Goal: Information Seeking & Learning: Learn about a topic

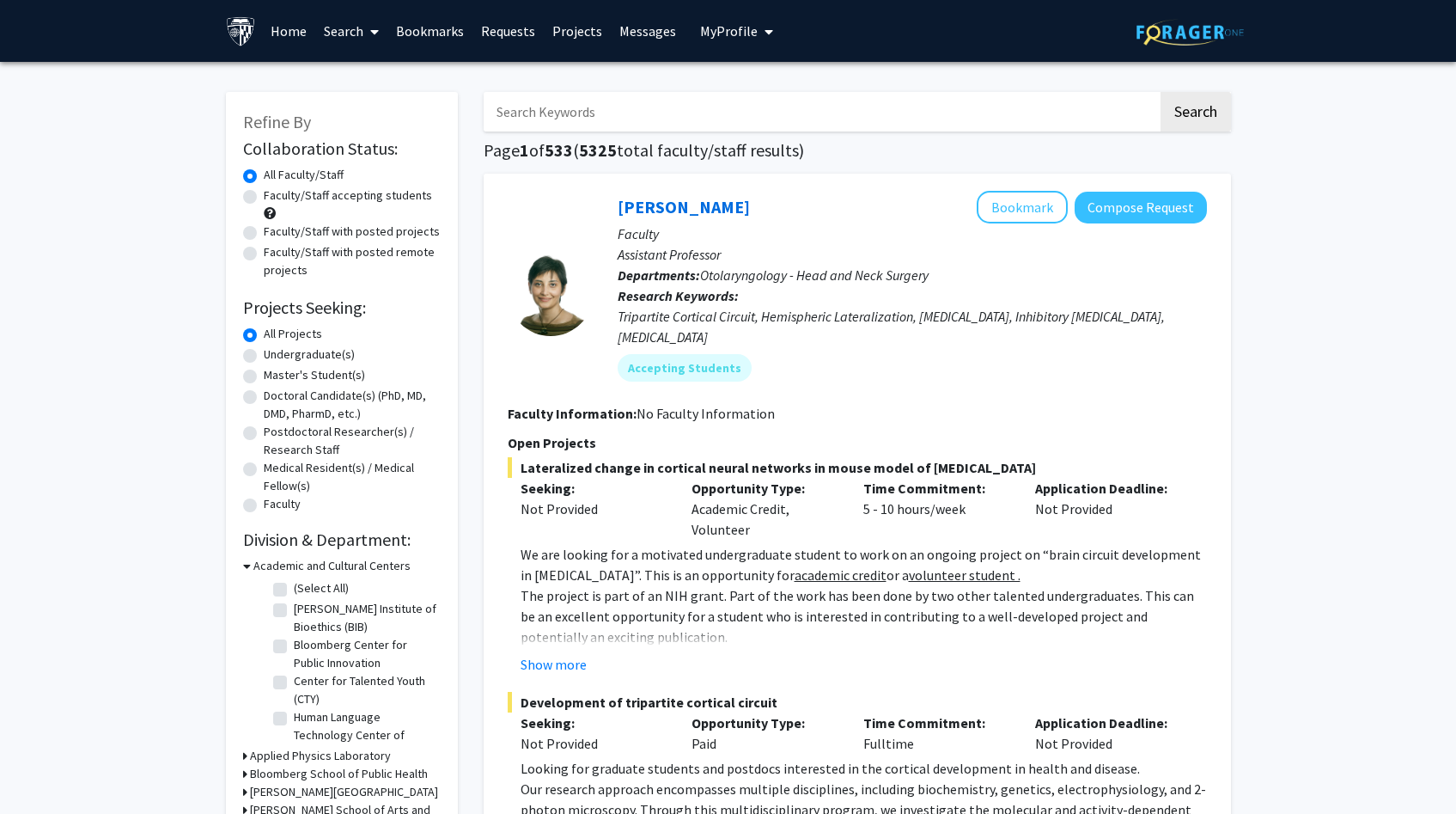
click at [643, 124] on input "Search Keywords" at bounding box center [820, 111] width 674 height 39
type input "otolaryngology"
click at [1161, 92] on button "Search" at bounding box center [1195, 111] width 70 height 39
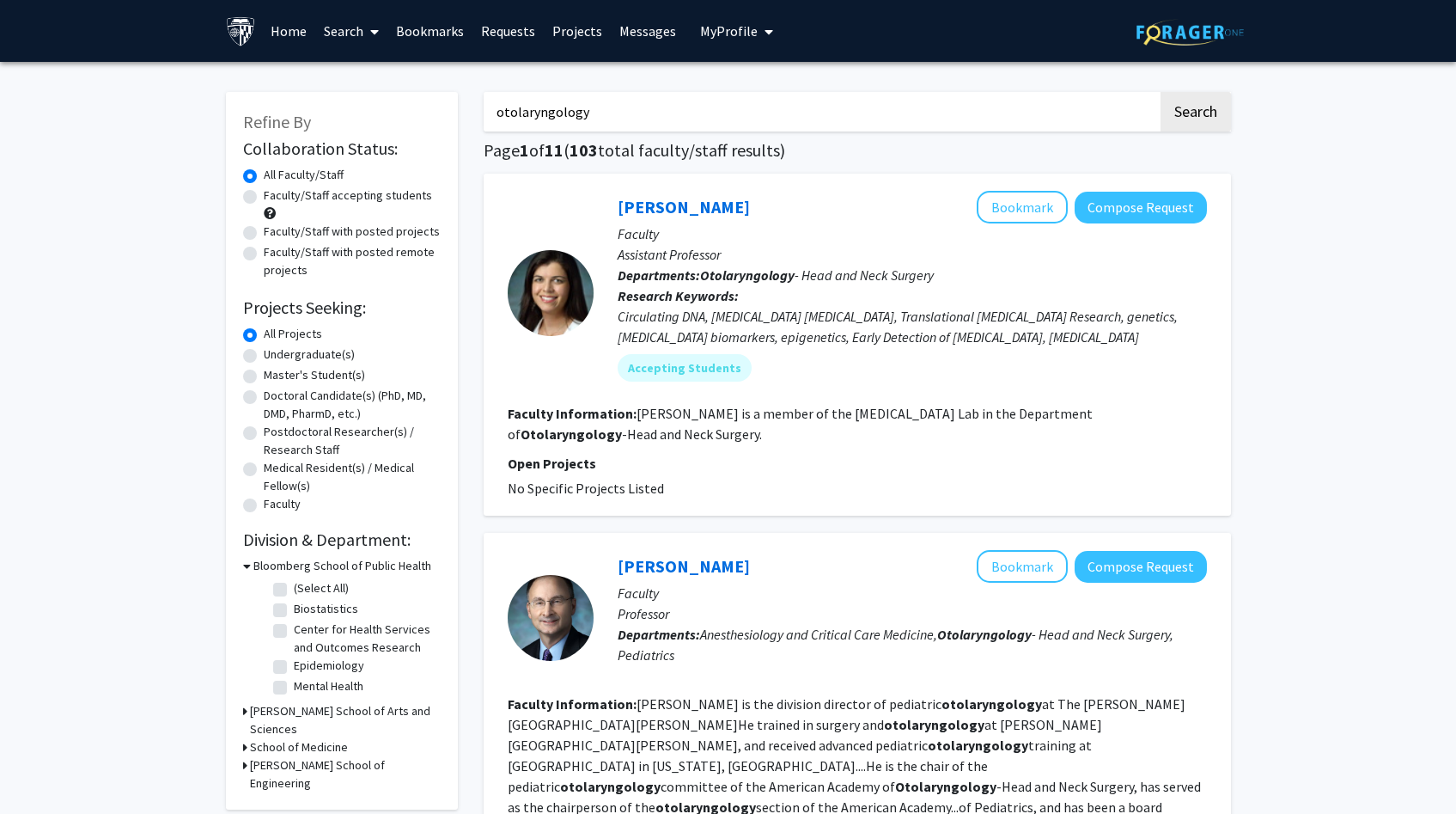
click at [292, 232] on label "Faculty/Staff with posted projects" at bounding box center [352, 231] width 176 height 18
click at [275, 232] on input "Faculty/Staff with posted projects" at bounding box center [269, 228] width 12 height 12
radio input "true"
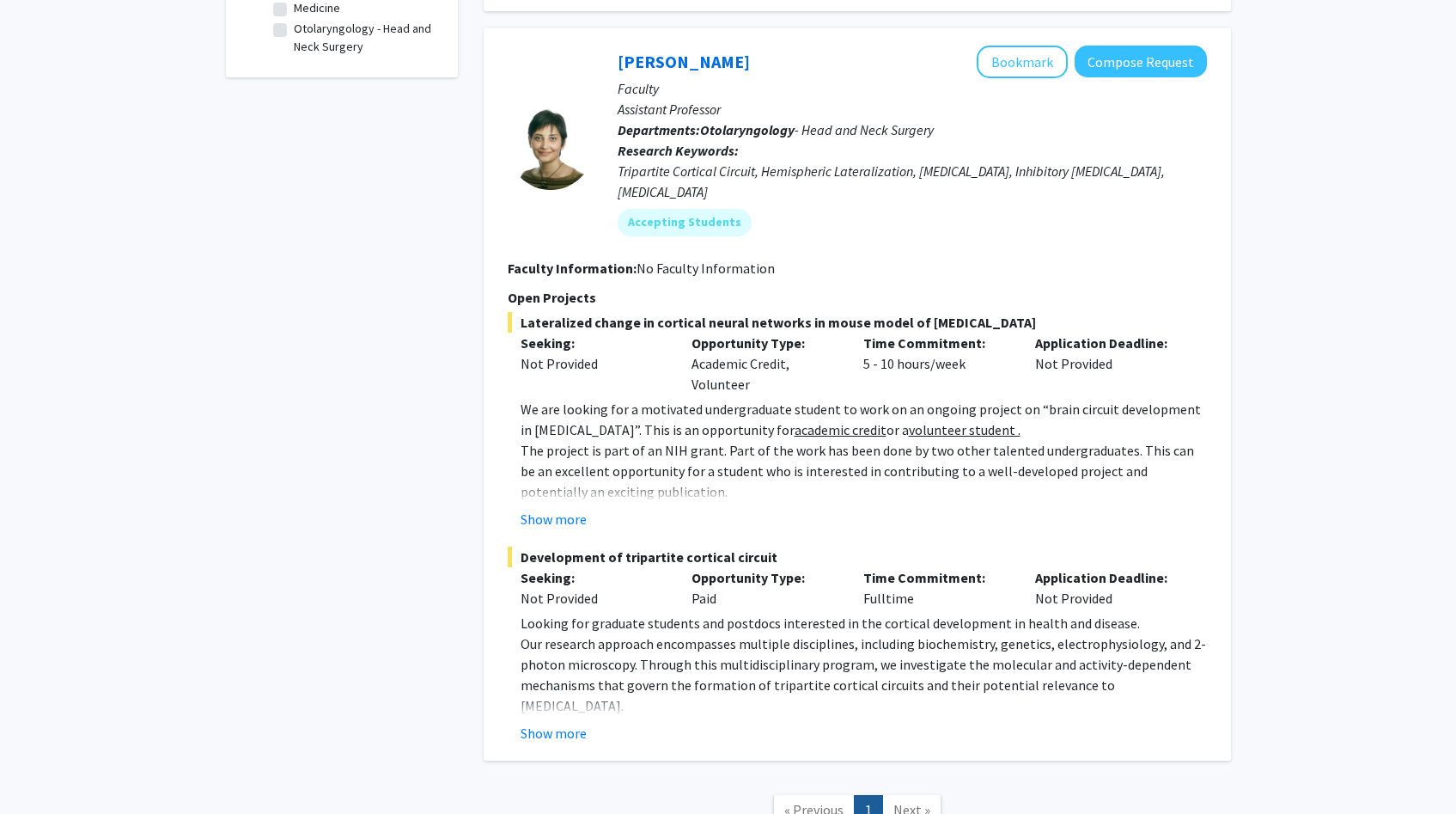
scroll to position [753, 0]
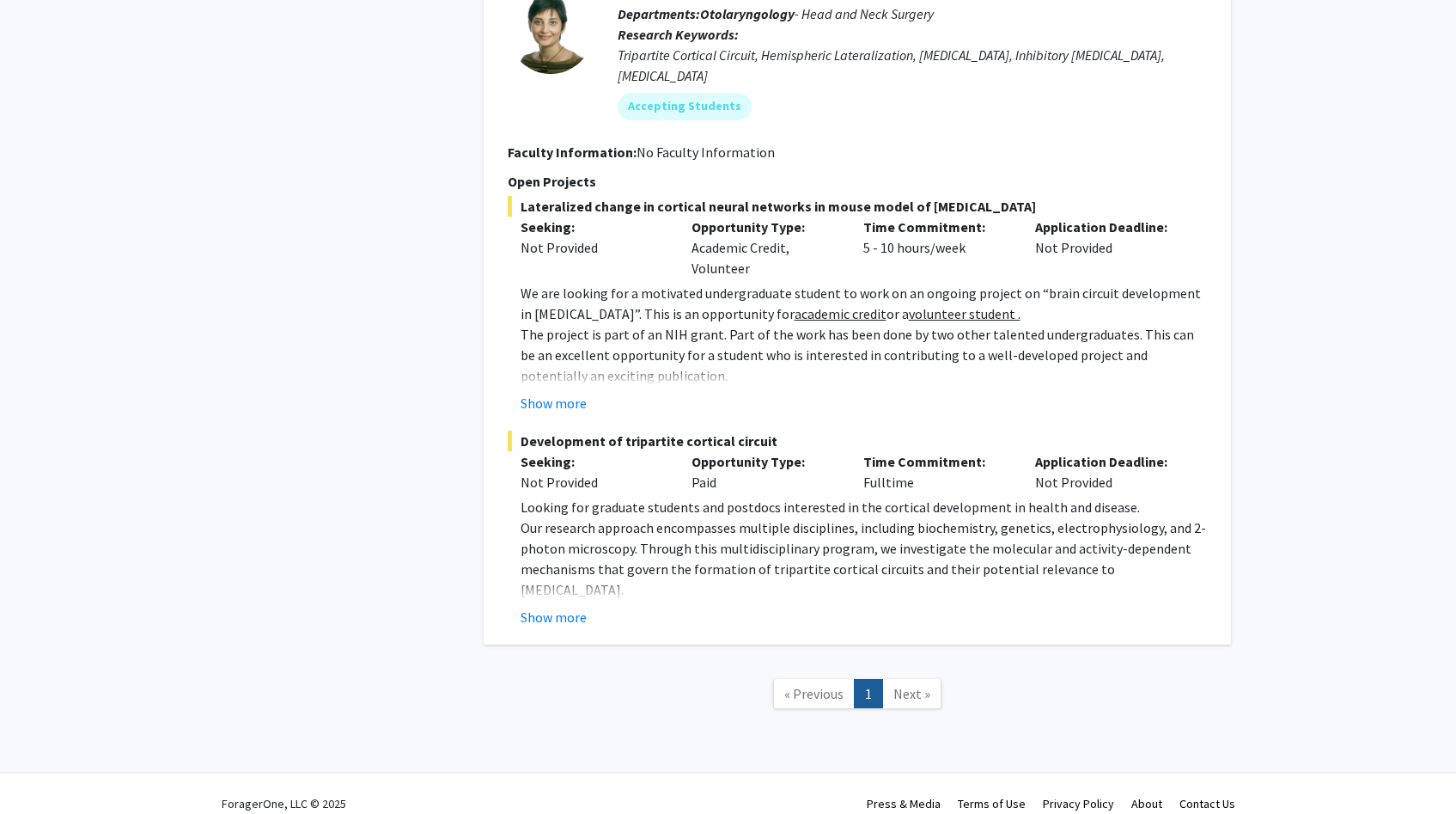
click at [931, 679] on link "Next »" at bounding box center [912, 693] width 59 height 30
click at [816, 682] on link "« Previous" at bounding box center [813, 693] width 81 height 30
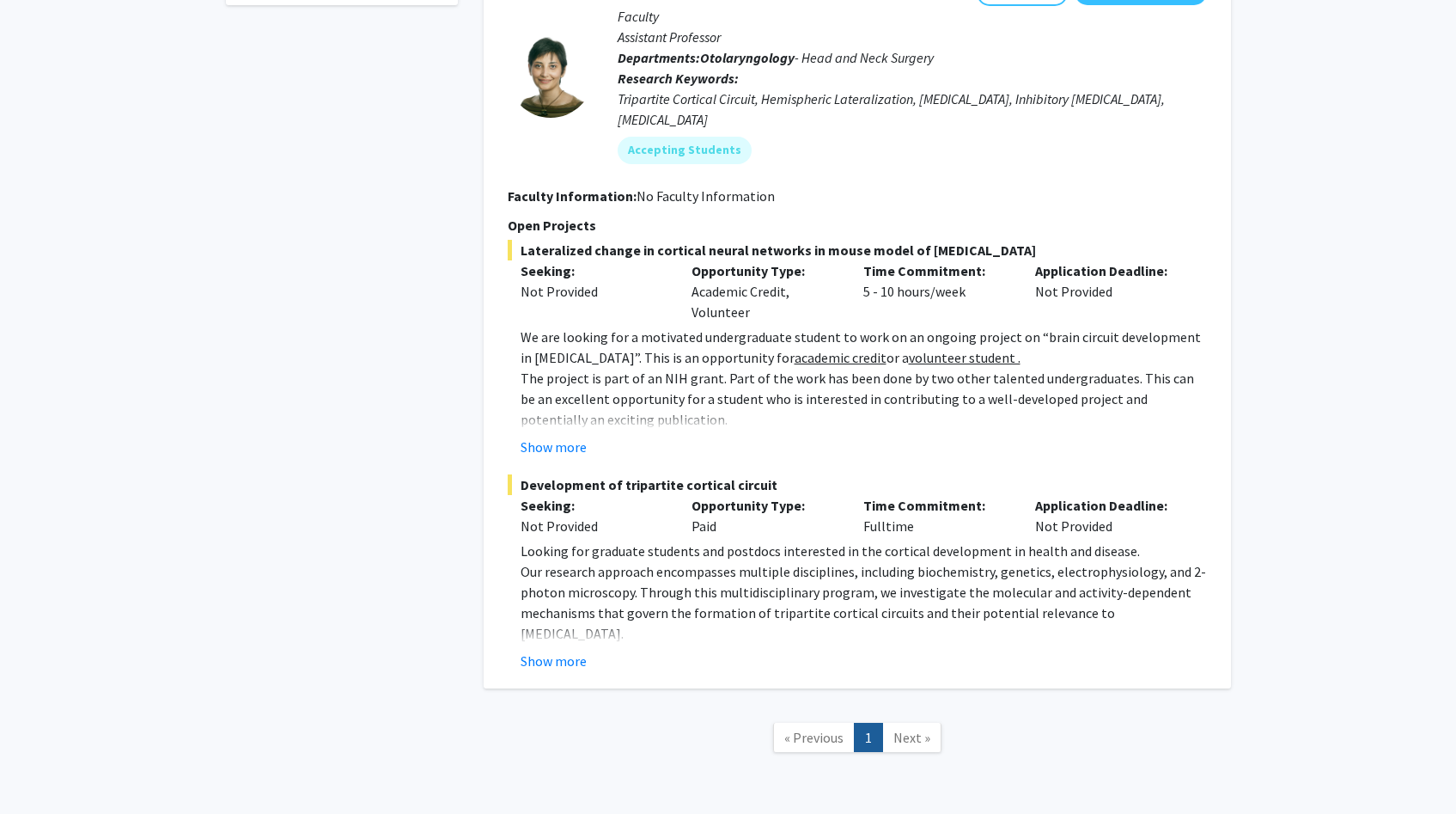
scroll to position [707, 0]
click at [550, 652] on button "Show more" at bounding box center [553, 663] width 66 height 21
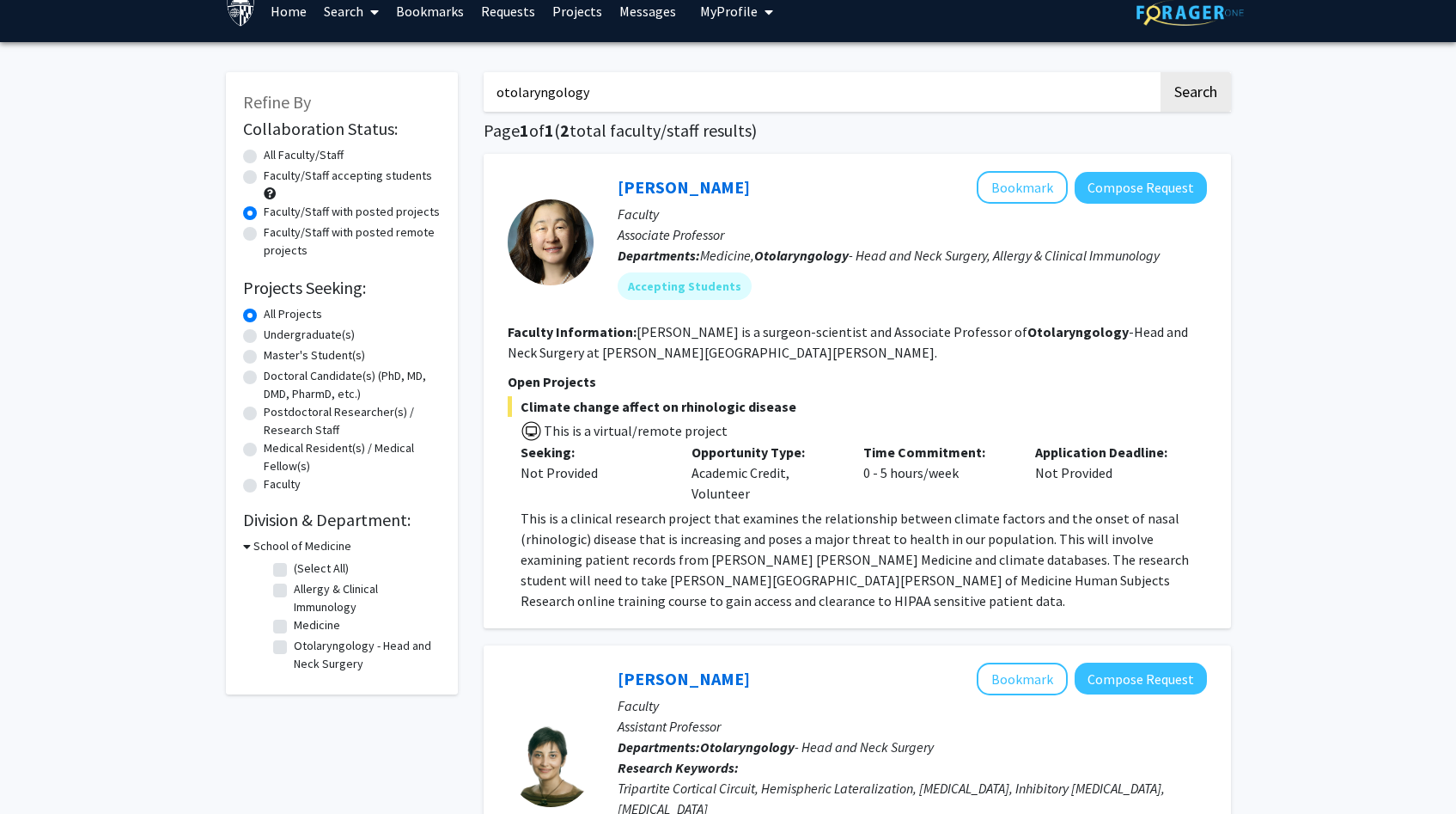
scroll to position [19, 0]
click at [288, 244] on label "Faculty/Staff with posted remote projects" at bounding box center [352, 243] width 177 height 36
click at [275, 236] on input "Faculty/Staff with posted remote projects" at bounding box center [269, 230] width 12 height 12
radio input "true"
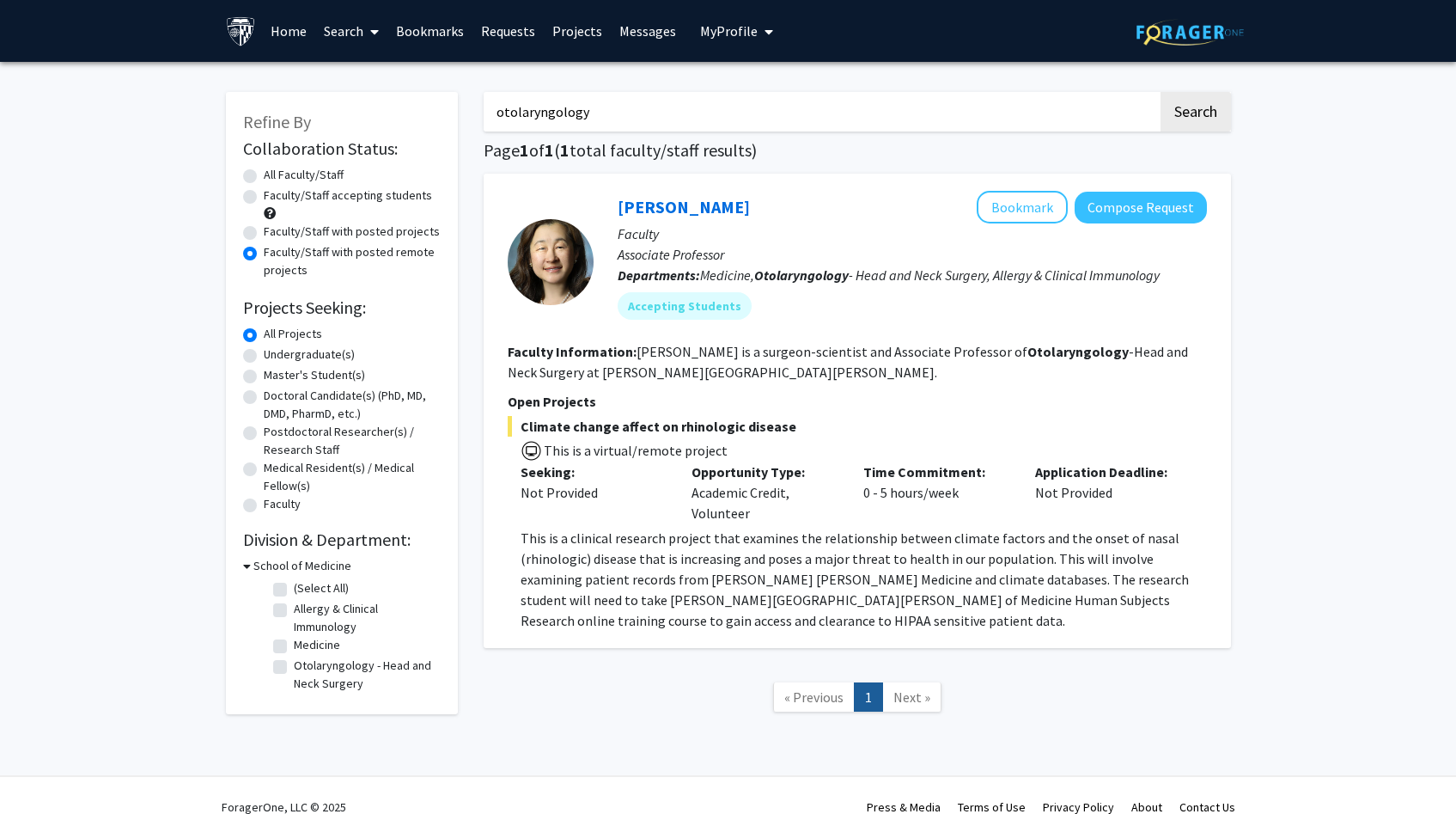
click at [296, 209] on div "Faculty/Staff accepting students" at bounding box center [342, 204] width 197 height 36
click at [298, 203] on label "Faculty/Staff accepting students" at bounding box center [348, 195] width 169 height 18
click at [275, 198] on input "Faculty/Staff accepting students" at bounding box center [269, 192] width 12 height 12
radio input "true"
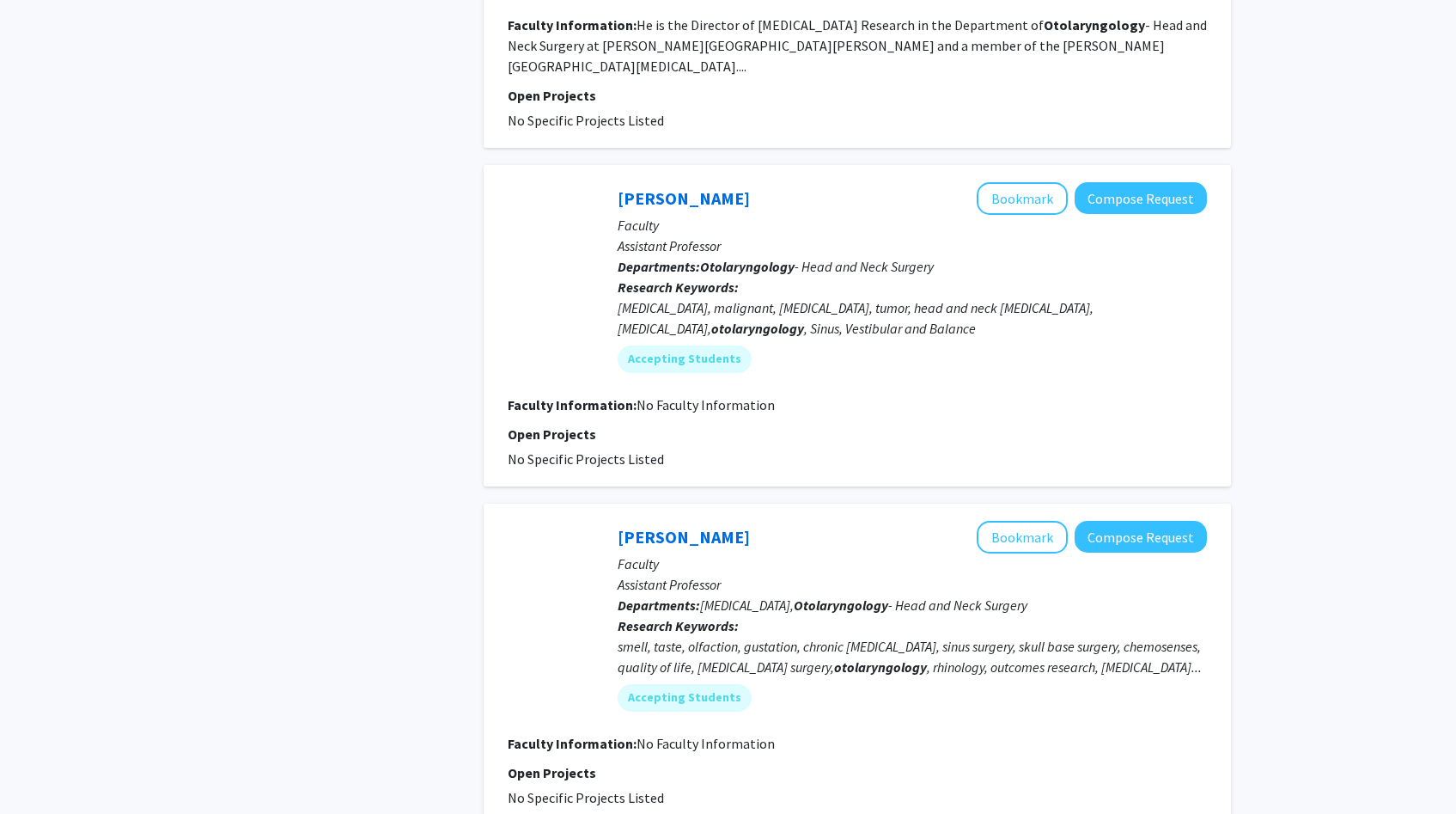
scroll to position [2981, 0]
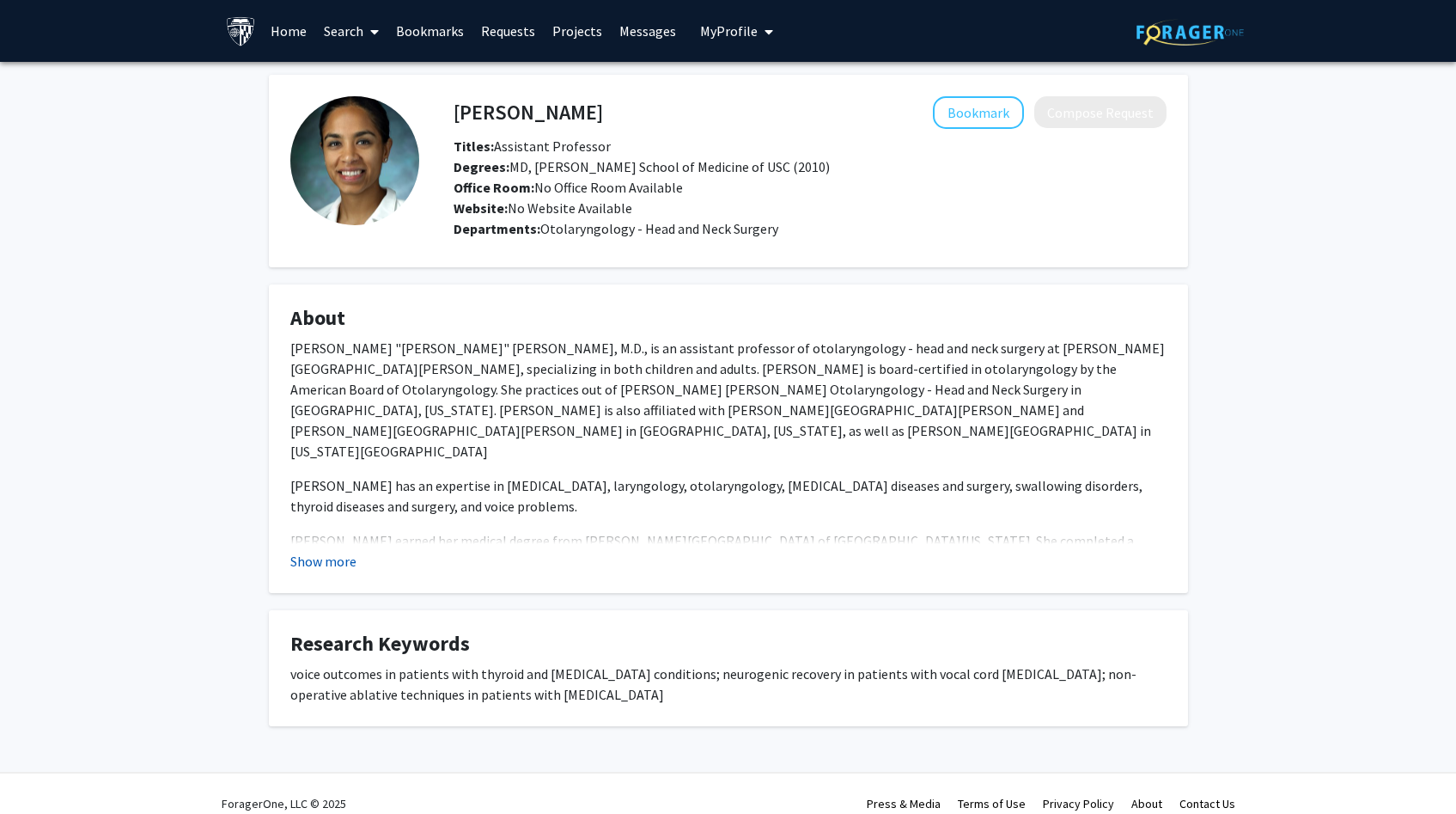
click at [327, 560] on button "Show more" at bounding box center [323, 561] width 66 height 21
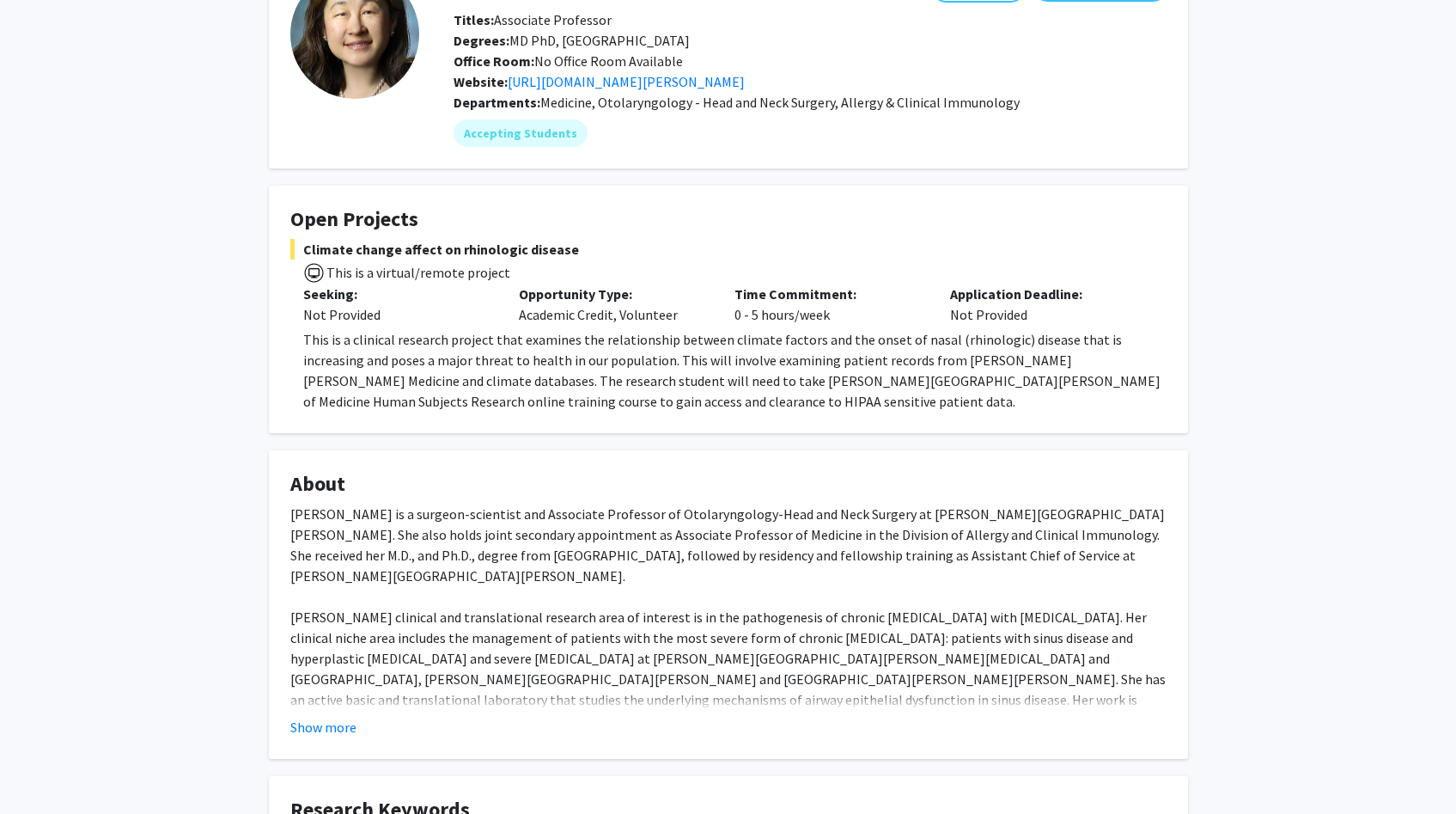
scroll to position [127, 0]
click at [323, 729] on button "Show more" at bounding box center [323, 727] width 66 height 21
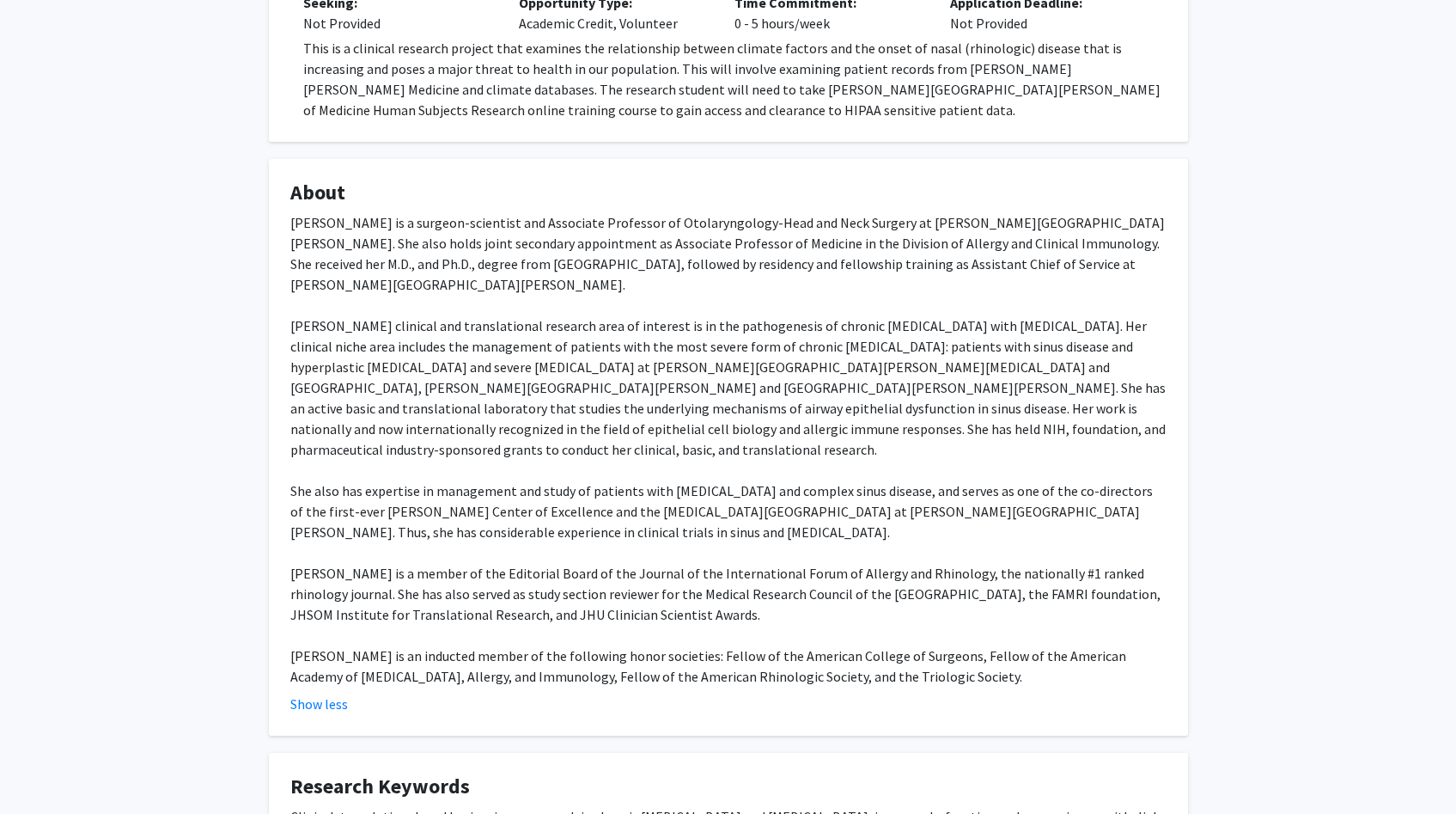
scroll to position [393, 0]
